Goal: Task Accomplishment & Management: Complete application form

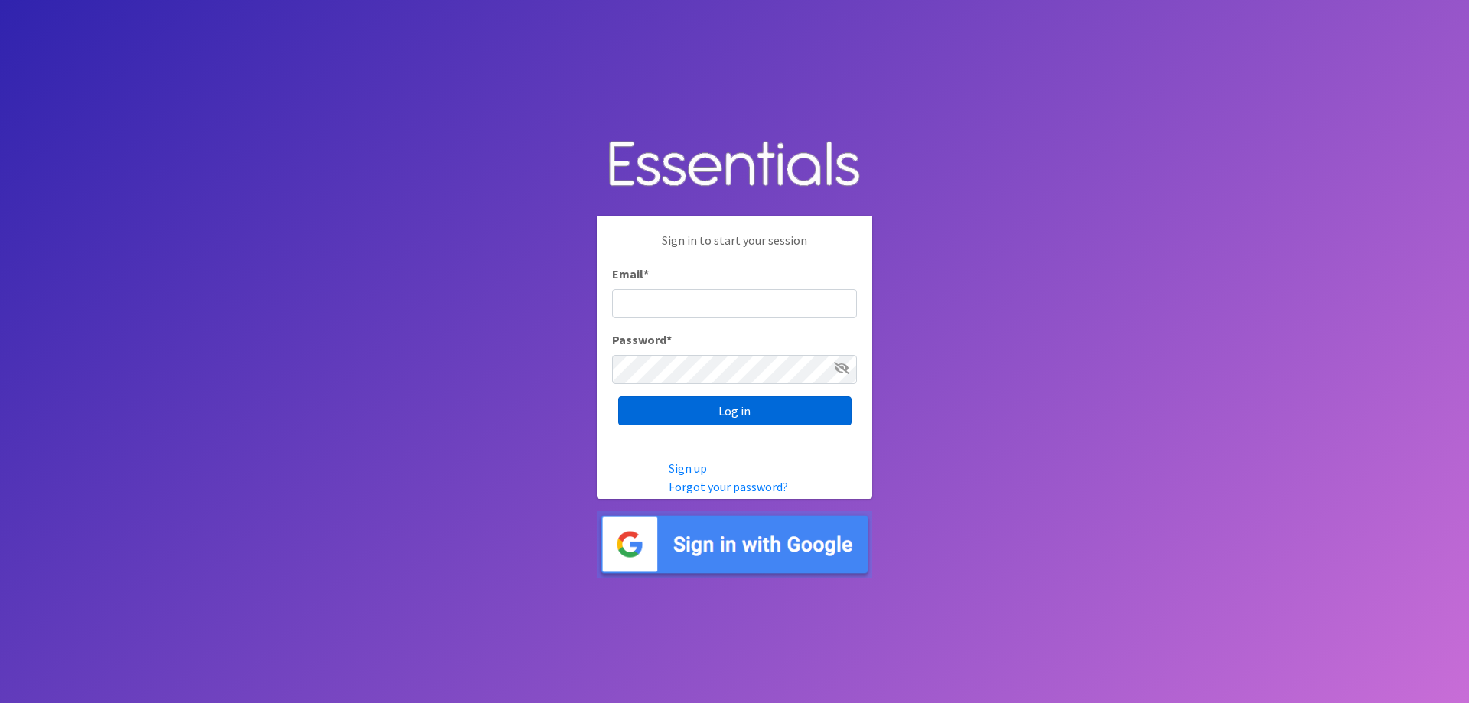
type input "[EMAIL_ADDRESS][DOMAIN_NAME]"
click at [755, 423] on input "Log in" at bounding box center [734, 410] width 233 height 29
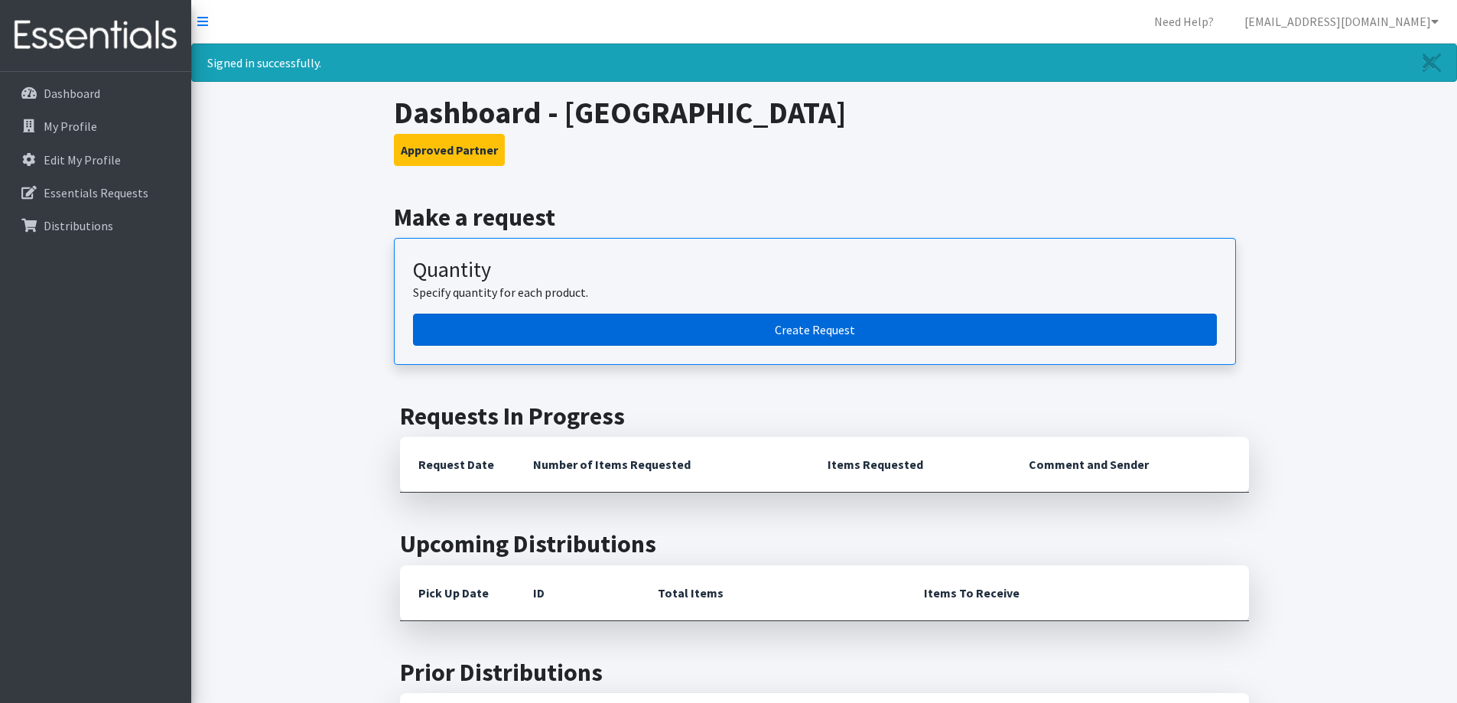
click at [733, 336] on link "Create Request" at bounding box center [815, 330] width 804 height 32
